Goal: Task Accomplishment & Management: Complete application form

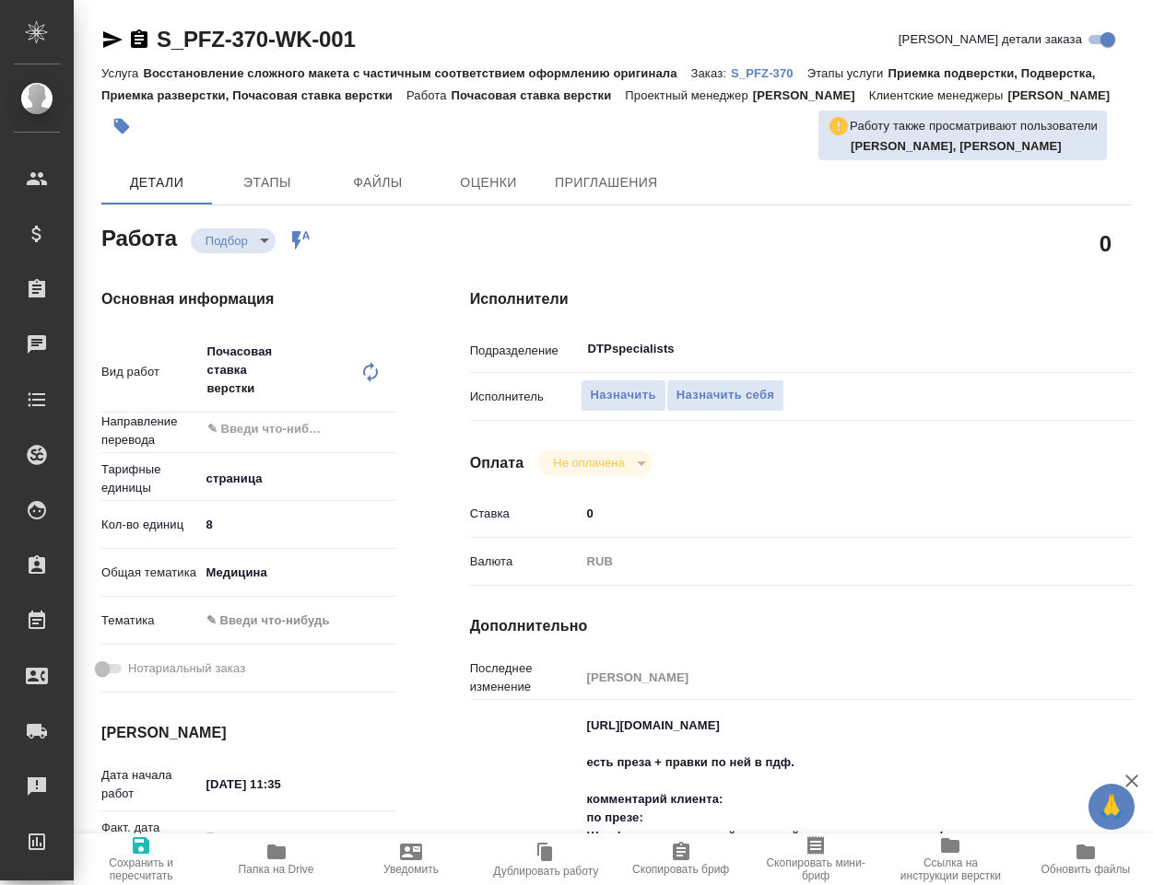
type textarea "x"
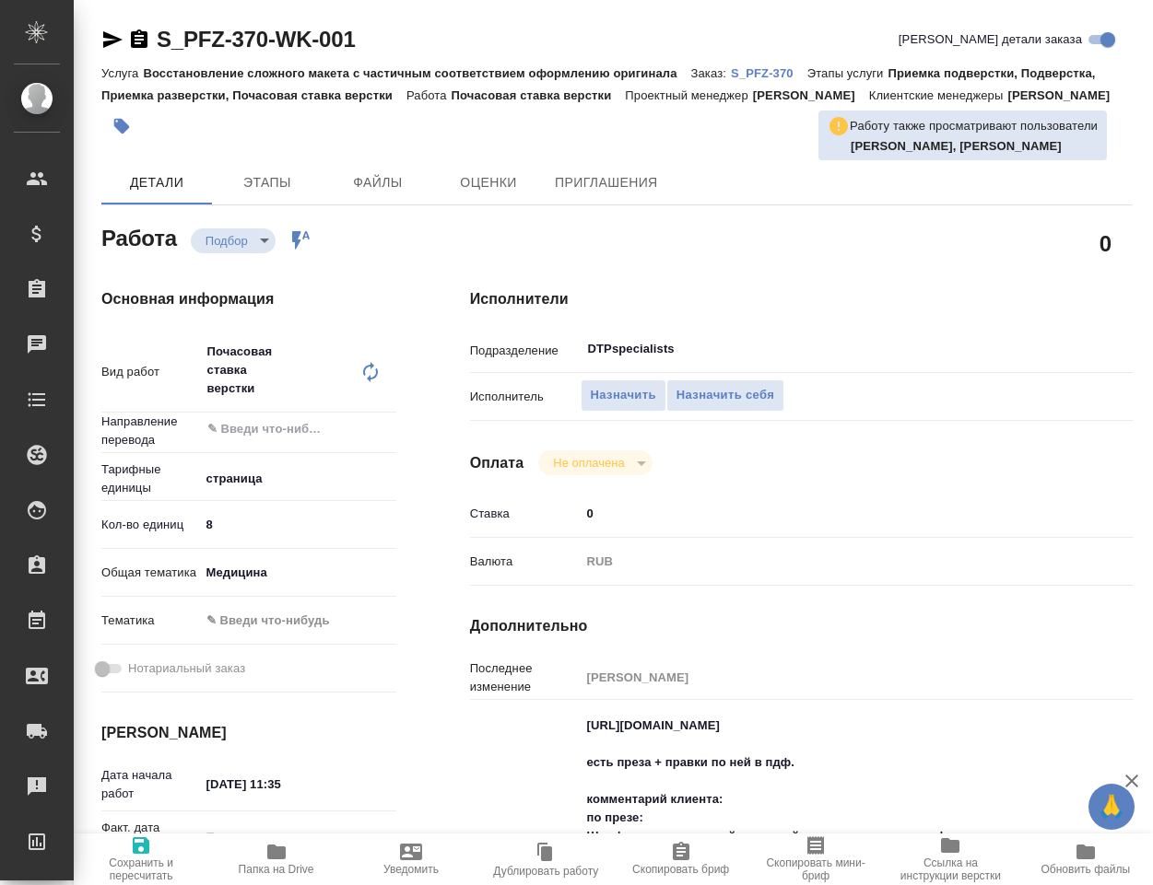
type textarea "x"
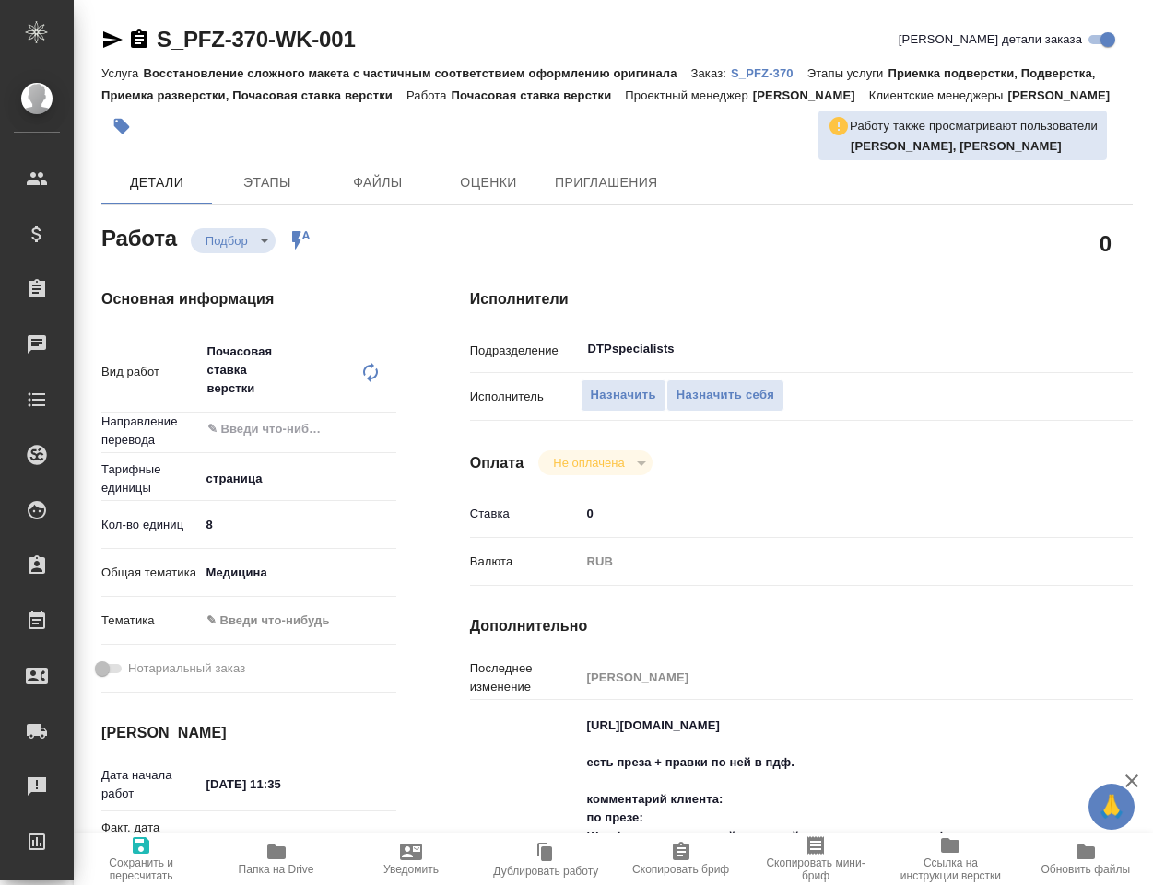
type textarea "x"
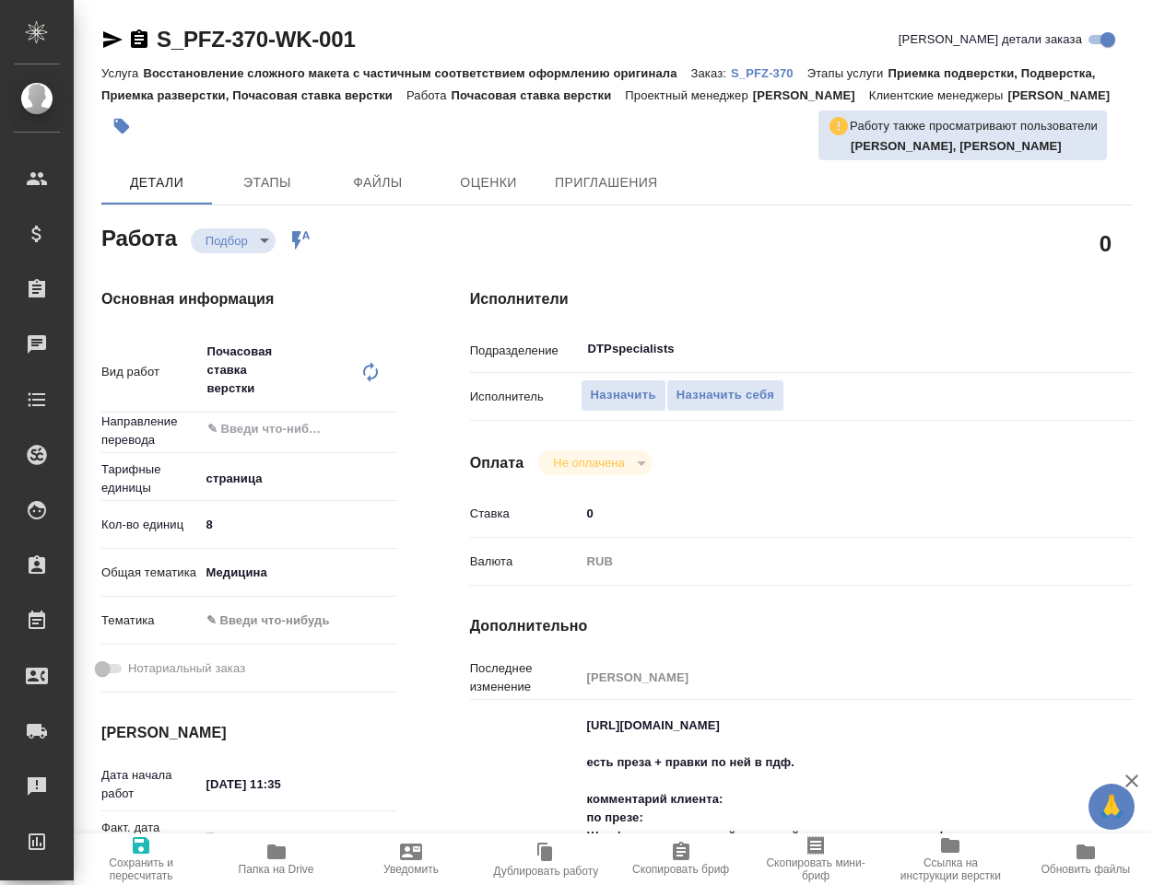
type input "recruiting"
type textarea "Почасовая ставка верстки"
type textarea "x"
type input "5a8b1489cc6b4906c91bfdb2"
type input "8"
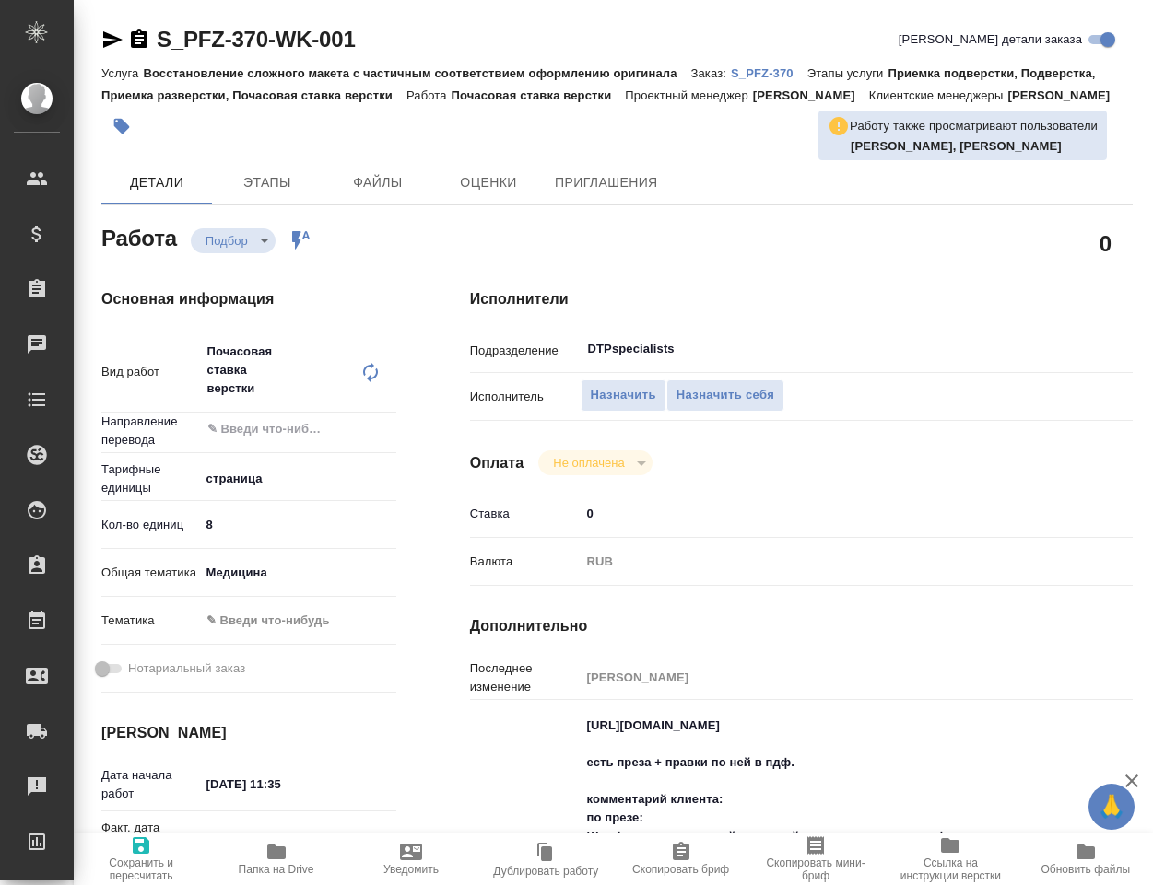
type input "med"
type input "10.09.2025 11:35"
type input "16.09.2025 17:00"
type input "16.09.2025 18:00"
type input "DTPspecialists"
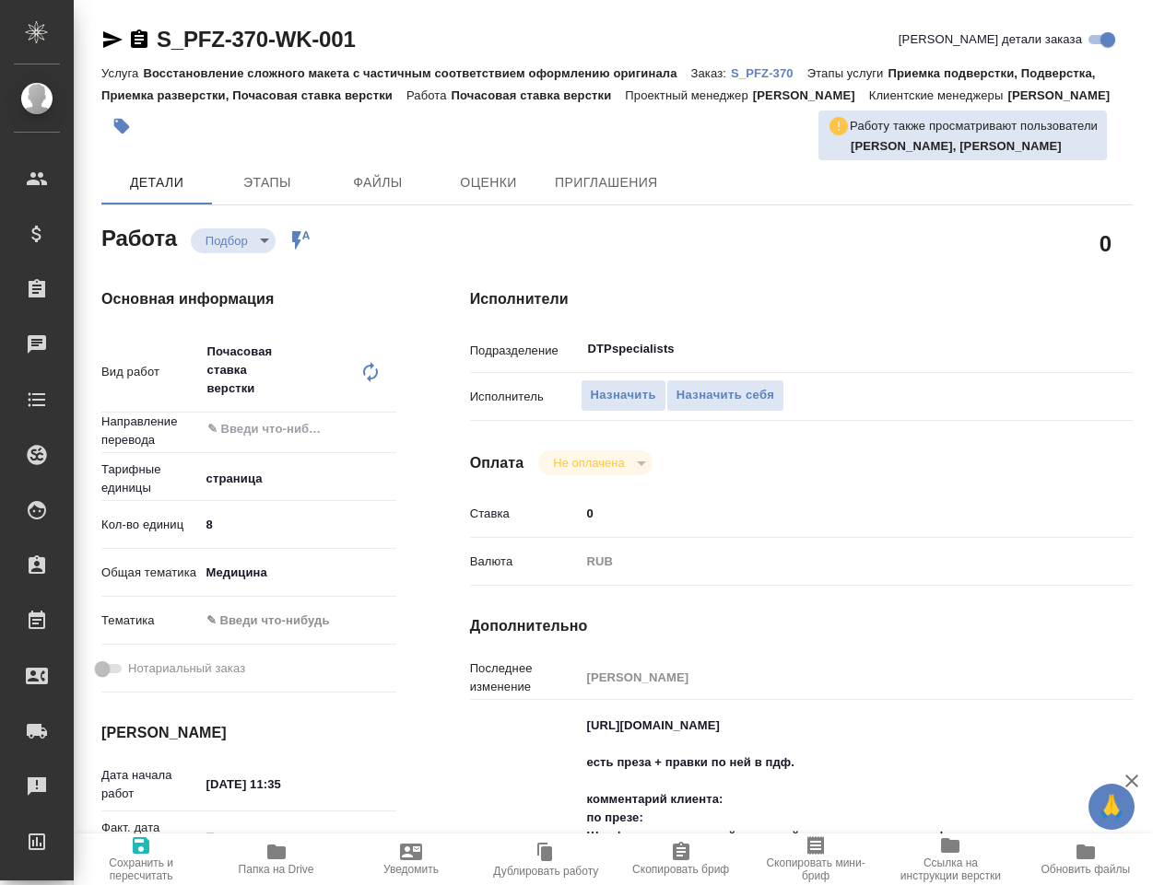
type input "notPayed"
type input "0"
type input "RUB"
type input "Белякова Юлия"
type textarea "https://drive.awatera.com/apps/files/?dir=/Shares/PFIZER/Orders/S_PFZ-370/DTP/S…"
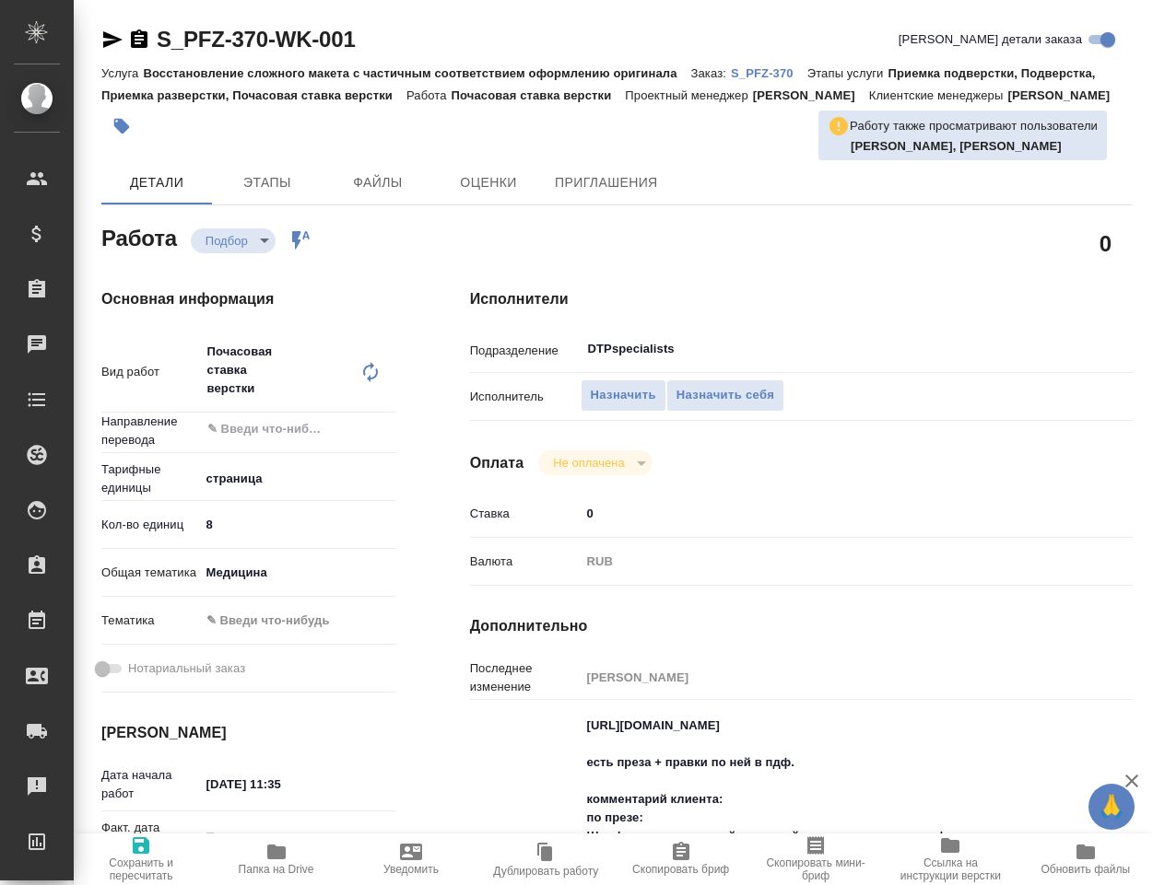
type textarea "x"
type textarea "/Clients/PFIZER/Orders/S_PFZ-370/DTP/S_PFZ-370-WK-001"
type textarea "x"
type input "S_PFZ-370"
type input "9501056602"
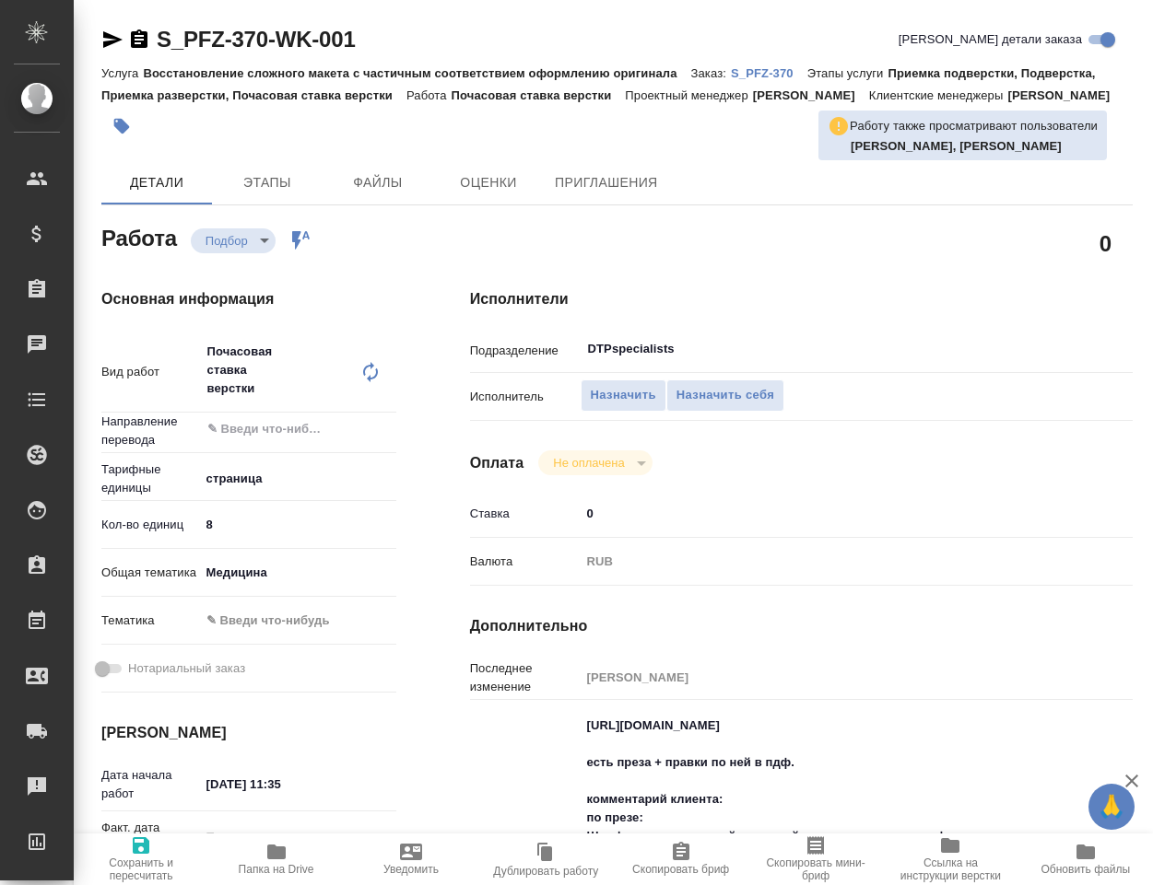
type input "Восстановление сложного макета с частичным соответствием оформлению оригинала"
type input "Приемка подверстки, Подверстка, Приемка разверстки, Почасовая ставка верстки"
type input "Никифорова Валерия"
type input "Арсеньева Вера"
type input "/Clients/PFIZER/Orders/S_PFZ-370"
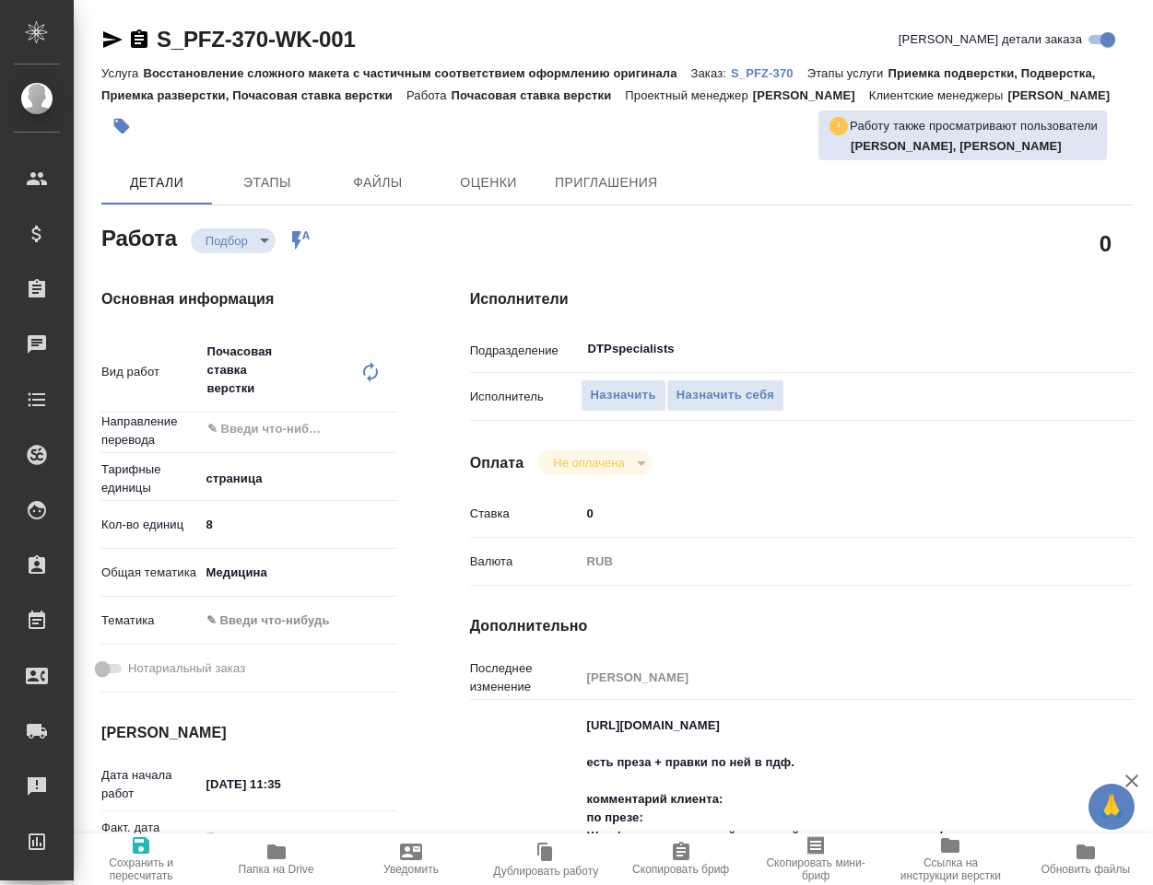
type textarea "x"
type textarea "доработка S_PFZ-366"
type textarea "x"
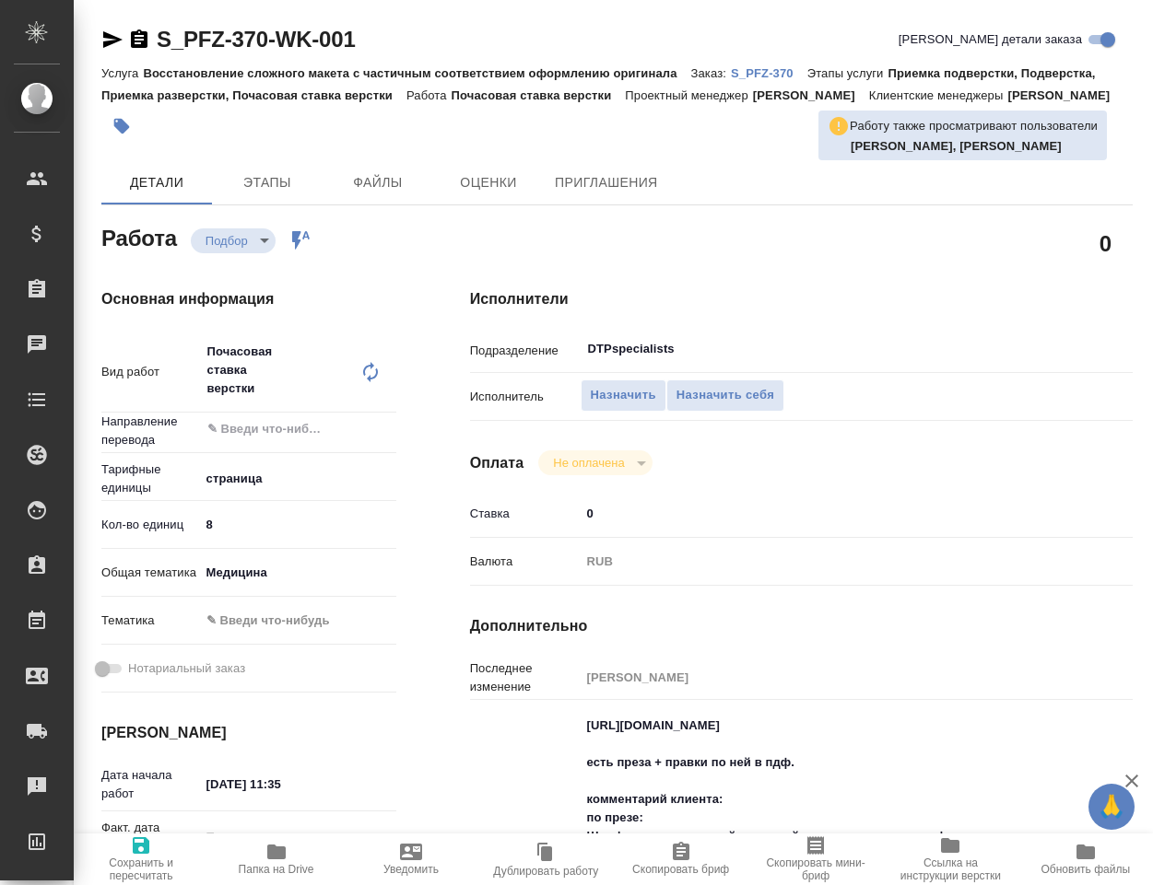
type textarea "x"
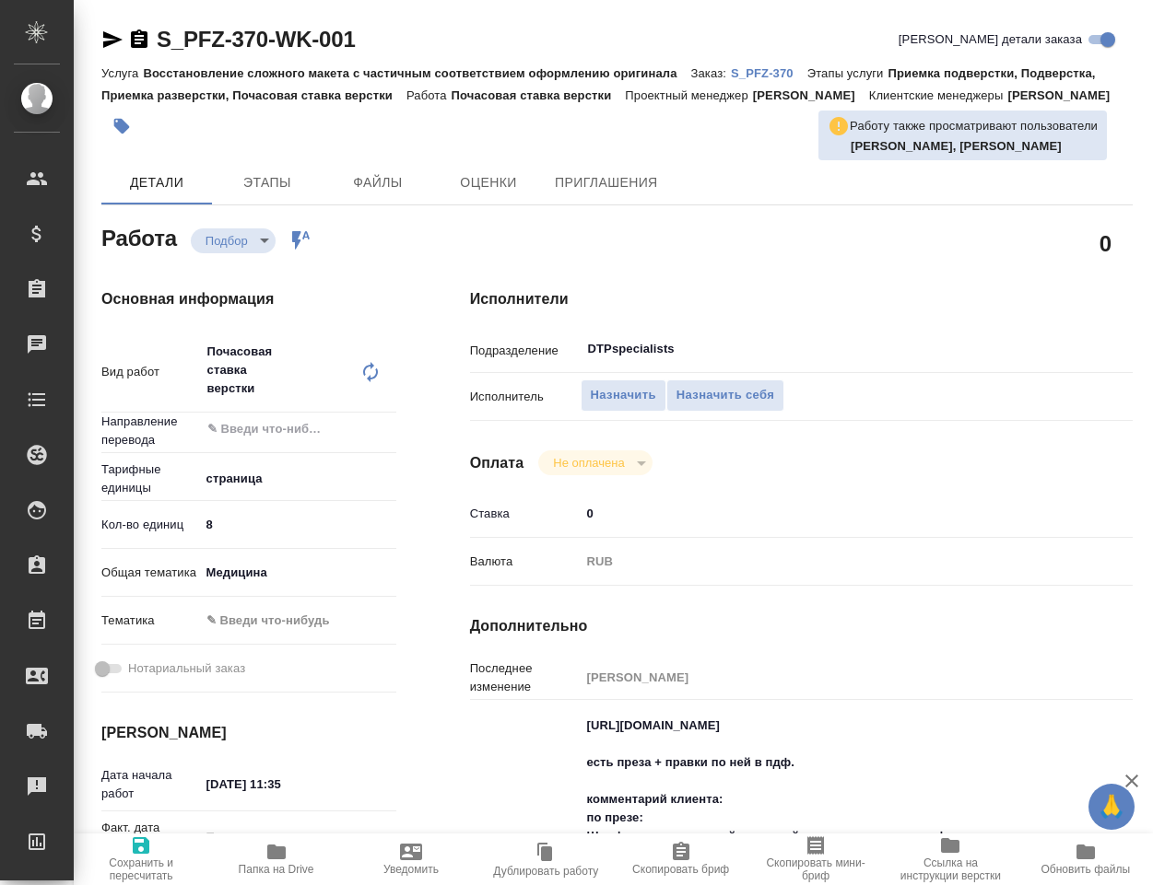
type textarea "x"
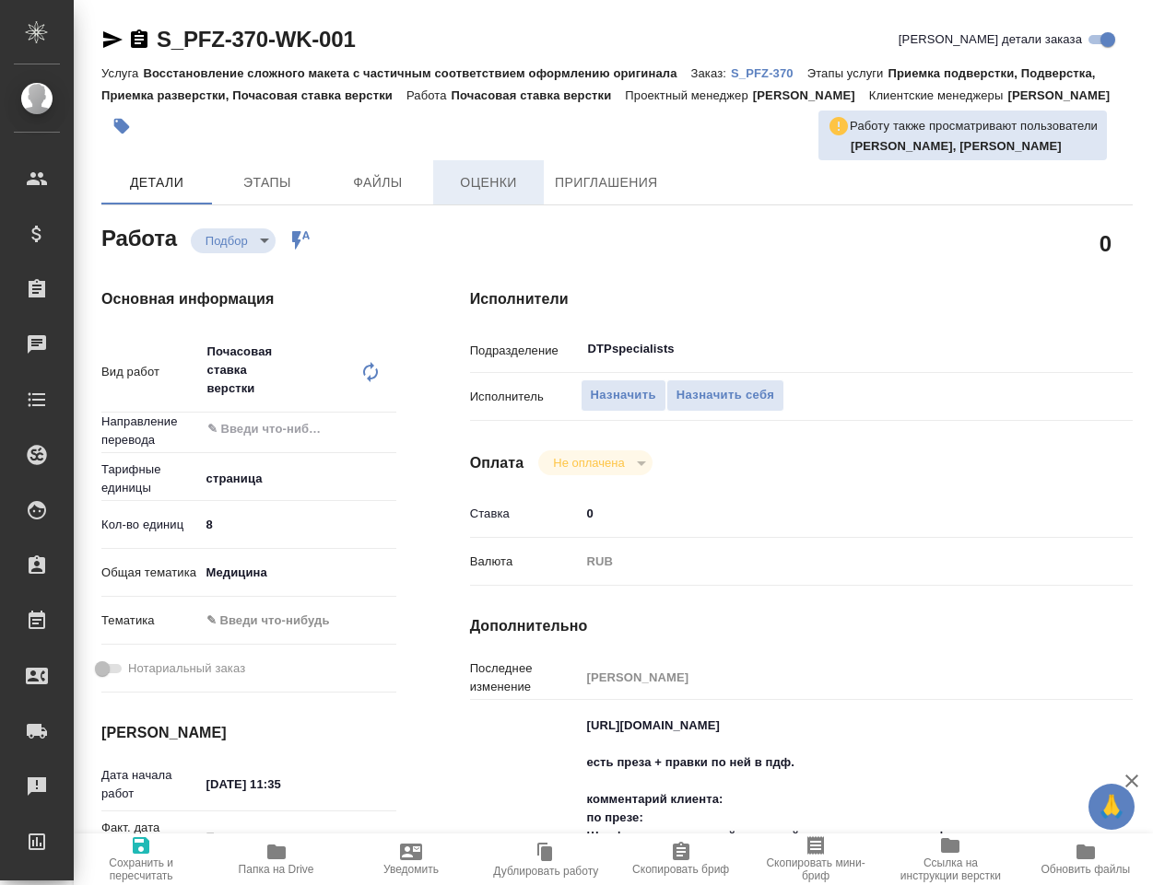
type textarea "x"
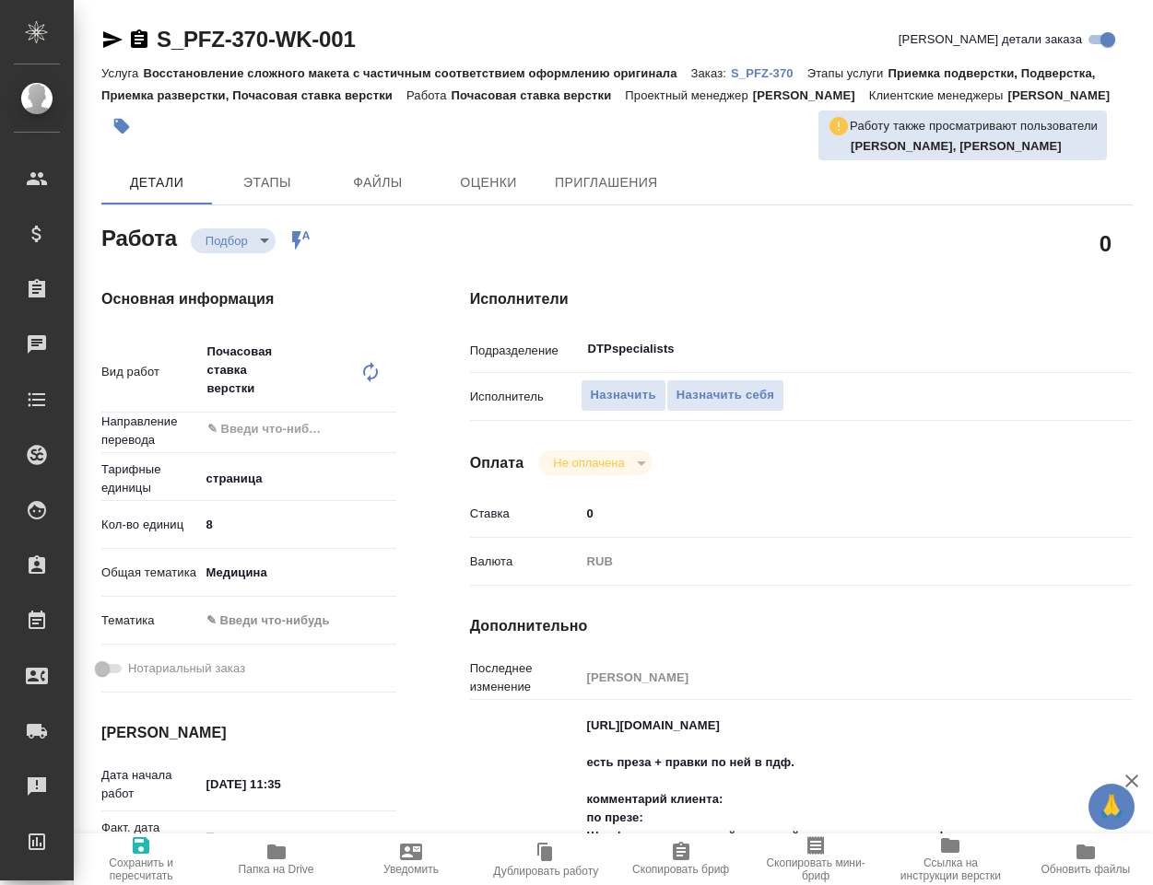
type textarea "x"
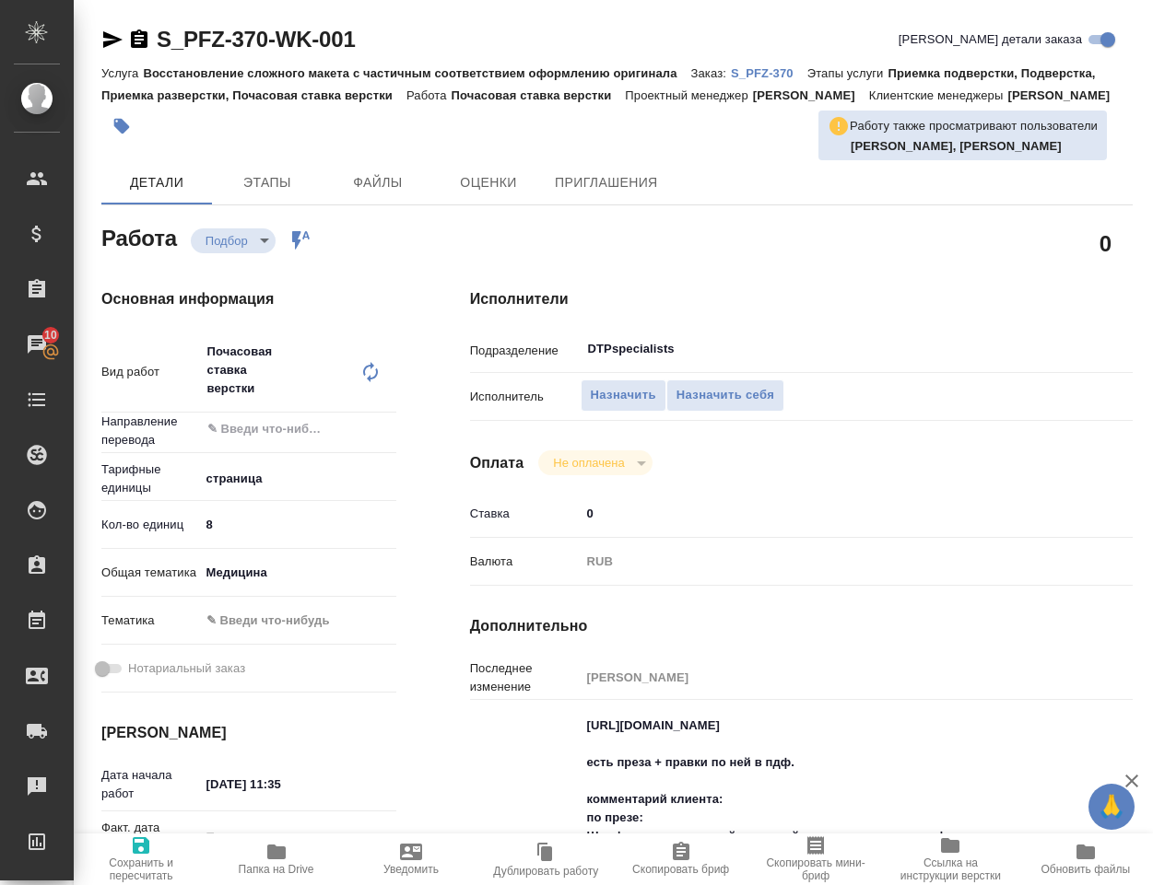
type textarea "x"
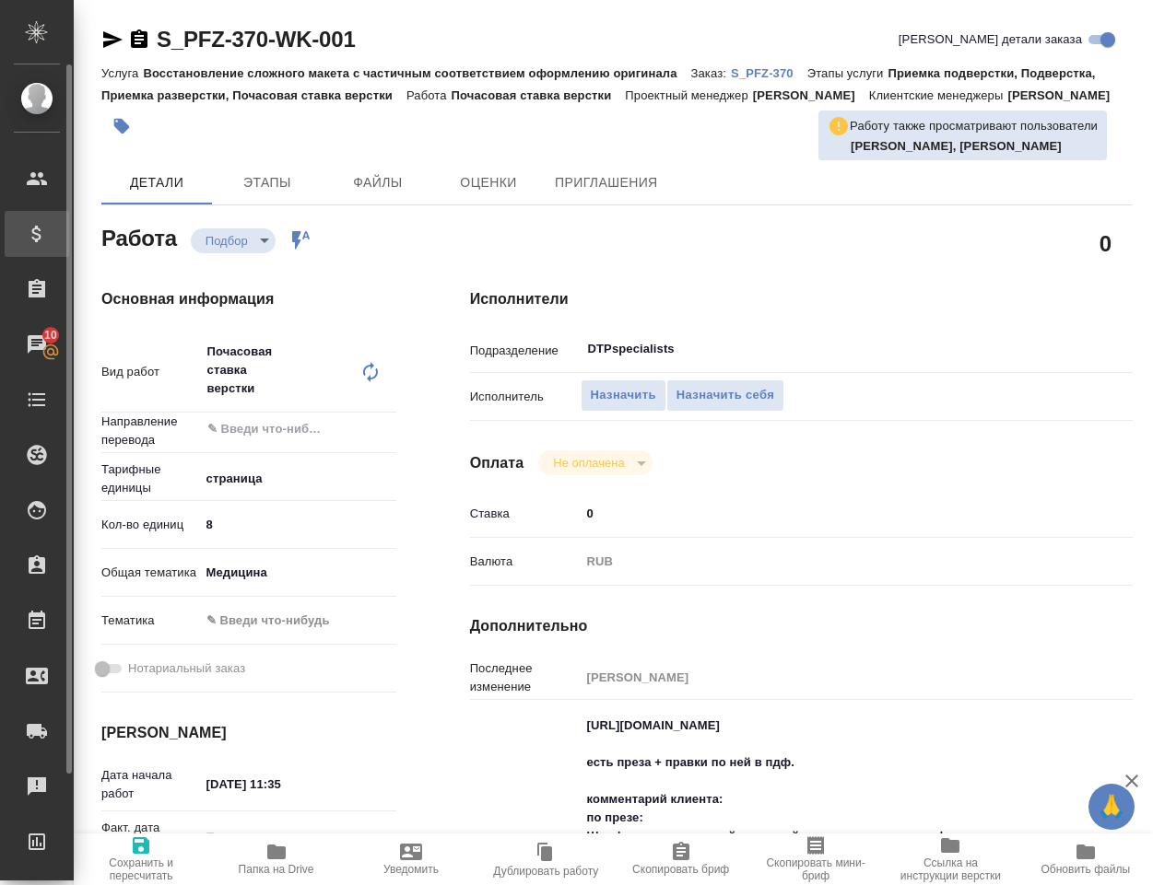
type textarea "x"
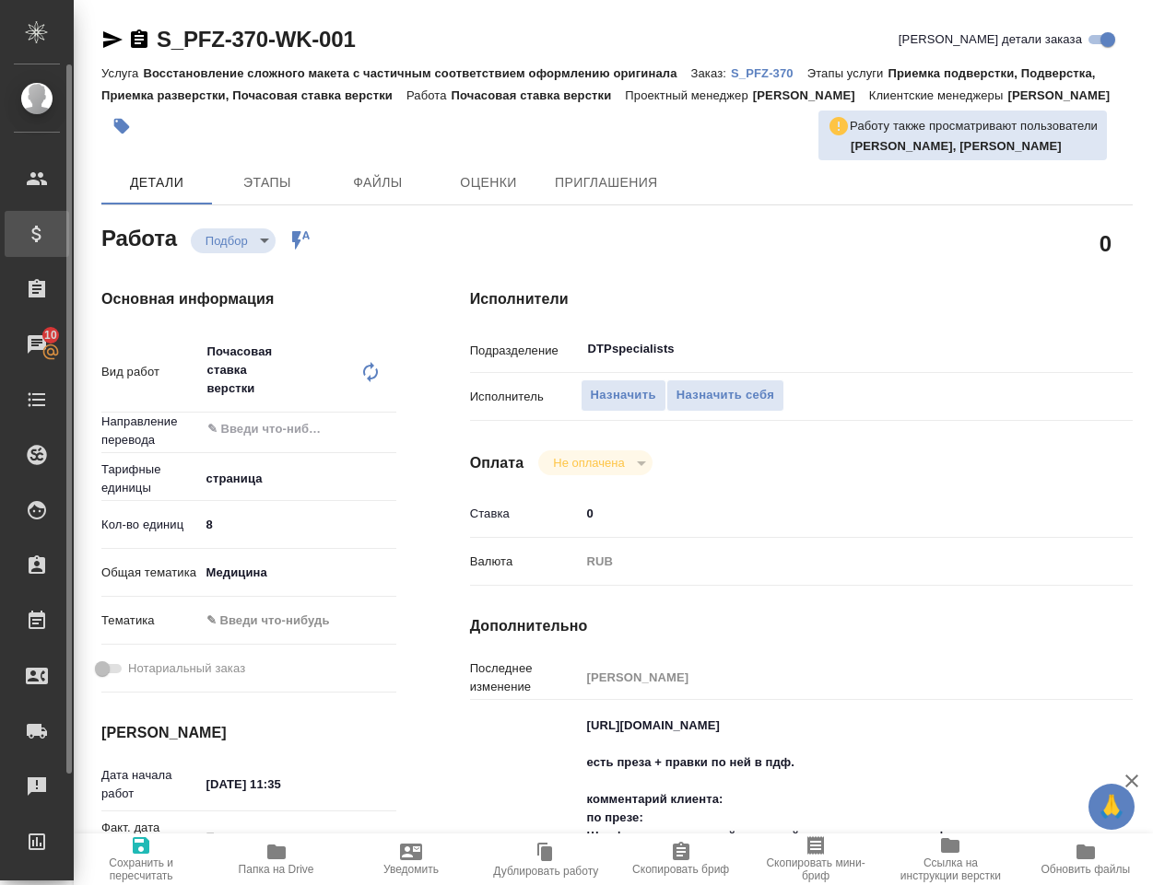
type textarea "x"
click at [742, 28] on div "S_PFZ-370-WK-001 Кратко детали заказа" at bounding box center [616, 39] width 1031 height 29
click at [110, 35] on icon "button" at bounding box center [112, 39] width 19 height 17
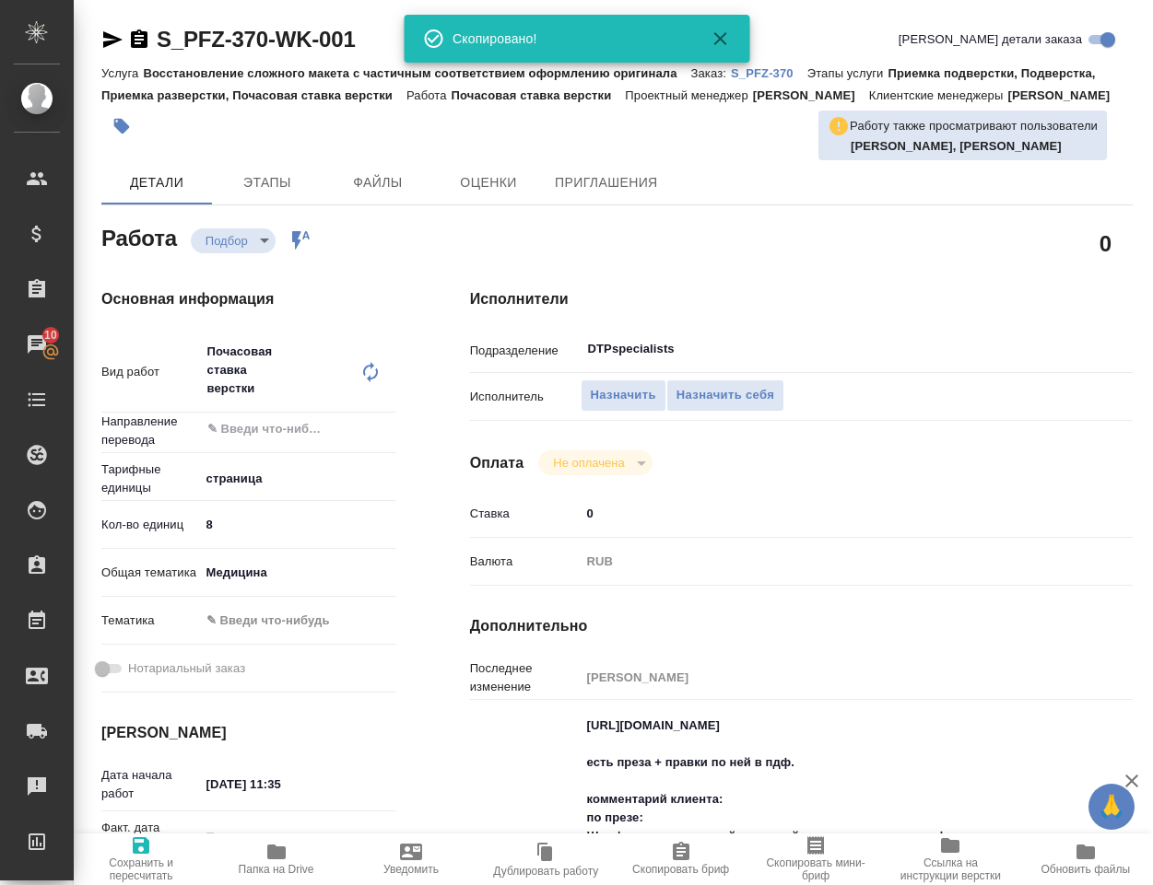
type textarea "x"
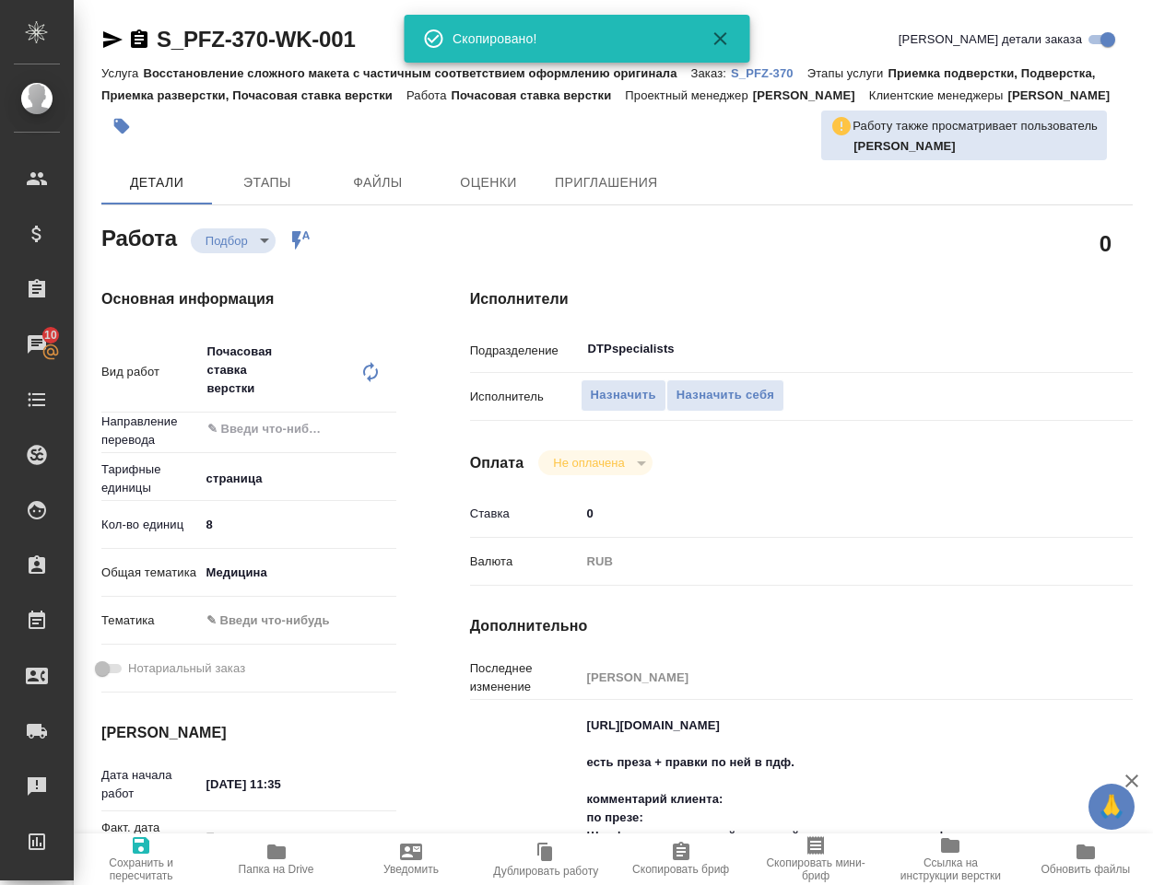
click at [780, 197] on div "Детали Этапы Файлы Оценки Приглашения" at bounding box center [616, 182] width 1031 height 44
click at [715, 34] on icon "button" at bounding box center [719, 38] width 13 height 13
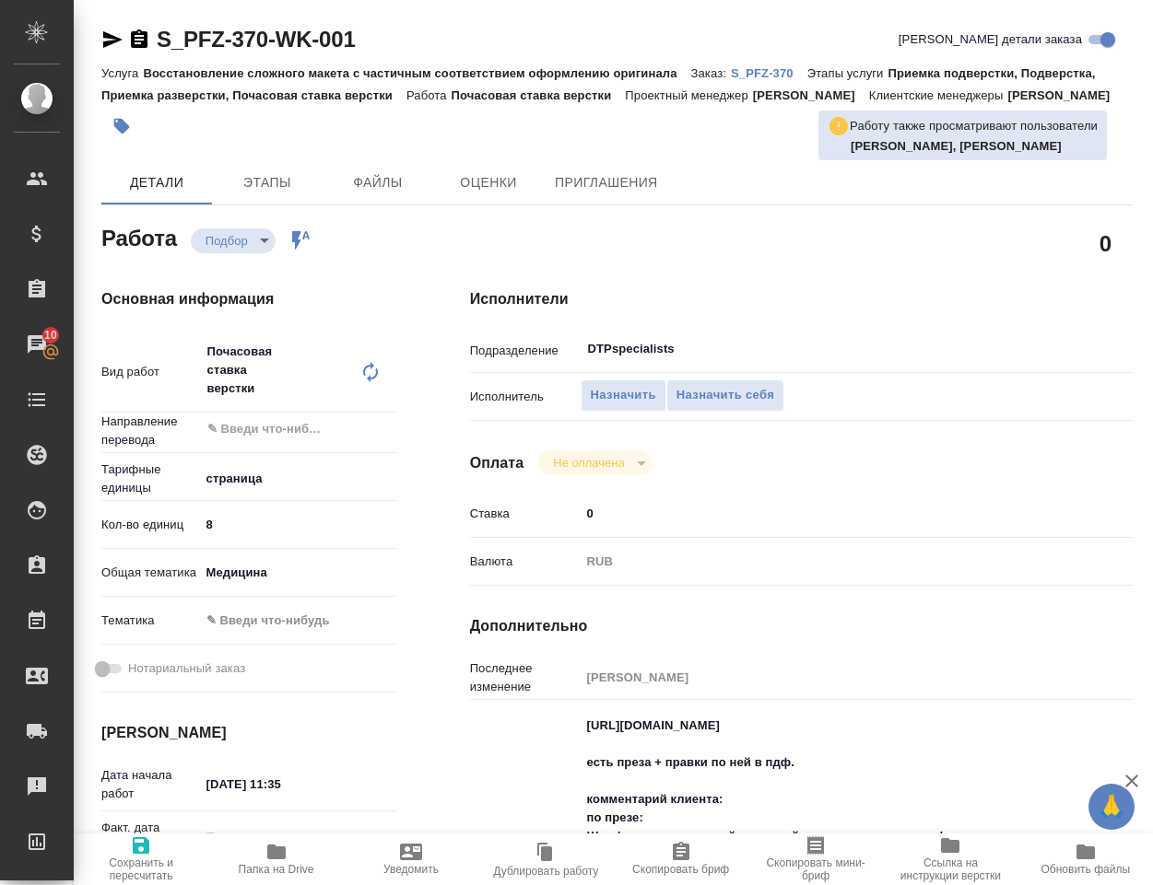
type textarea "x"
